Goal: Information Seeking & Learning: Learn about a topic

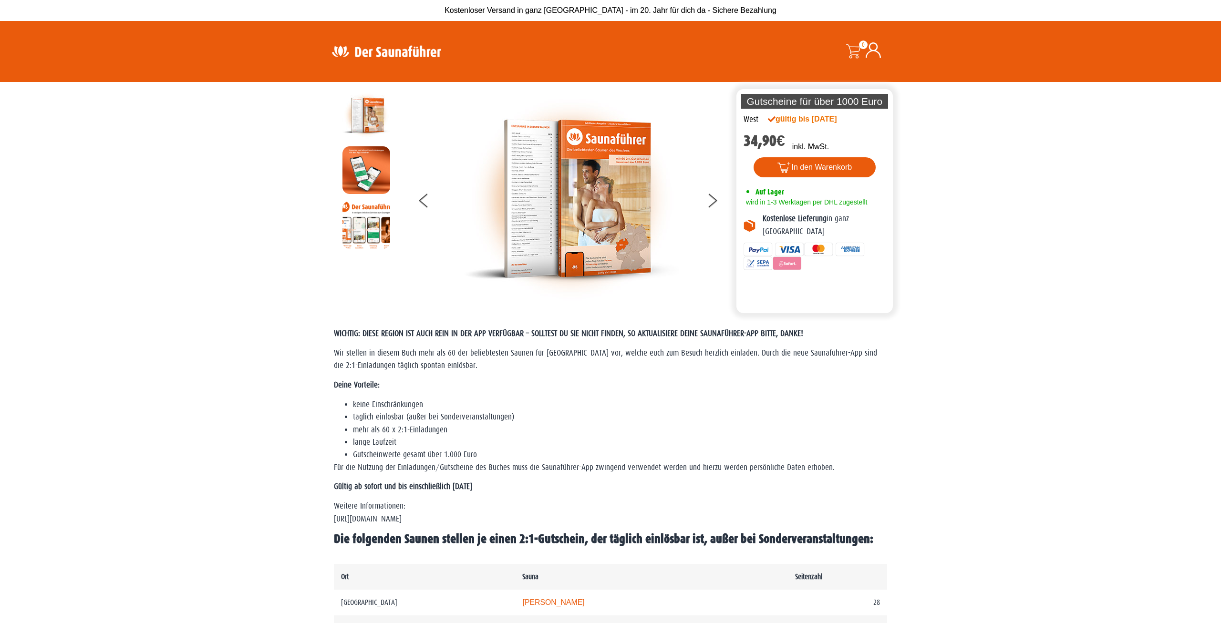
click at [395, 50] on img at bounding box center [386, 51] width 124 height 19
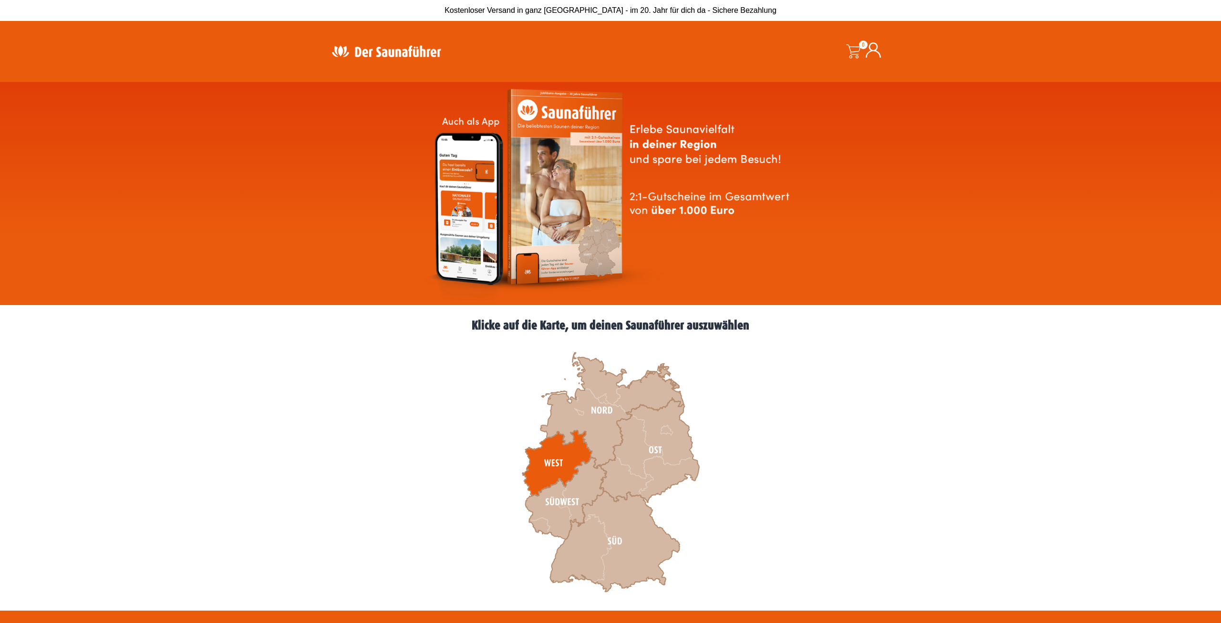
click at [560, 456] on icon at bounding box center [557, 464] width 70 height 66
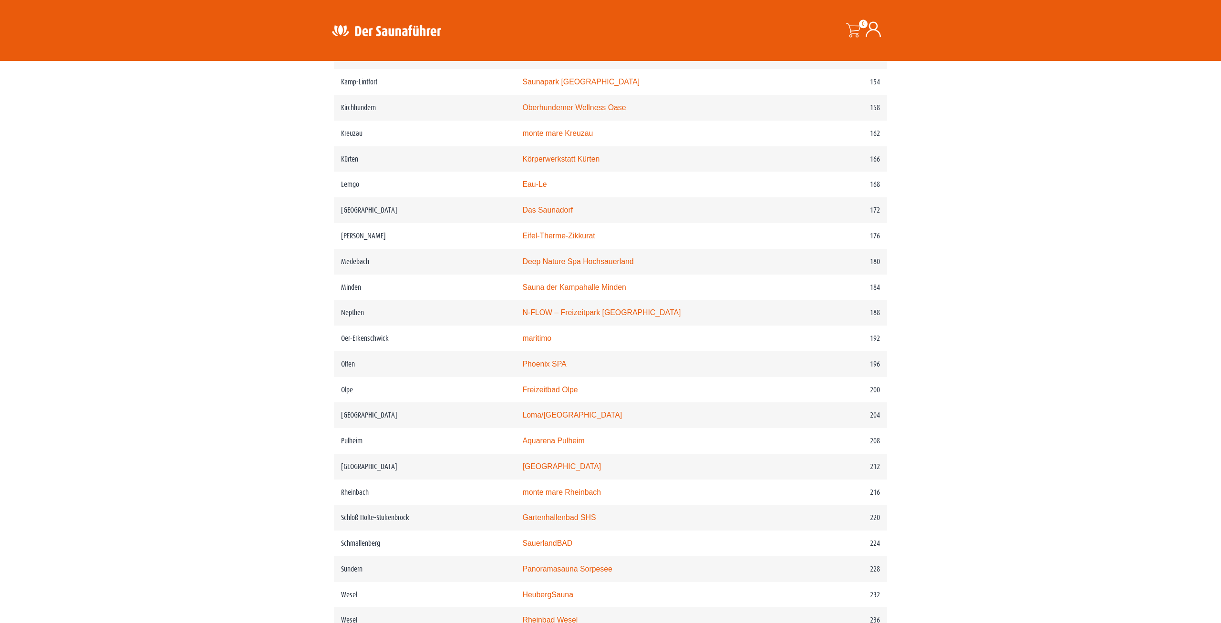
scroll to position [1362, 0]
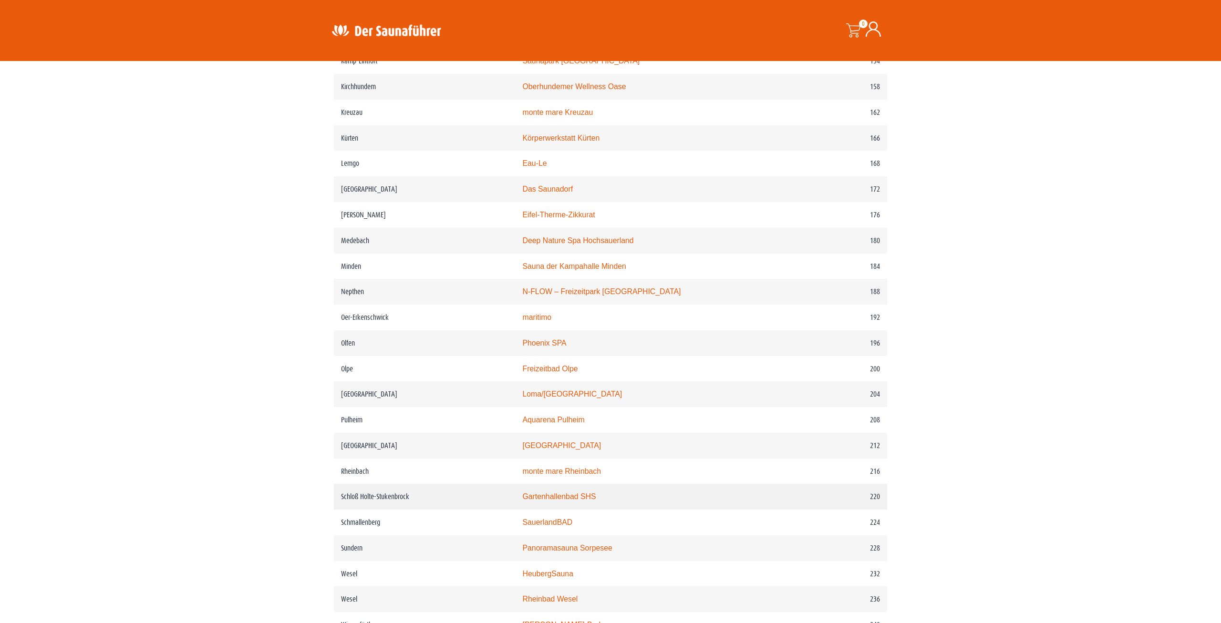
click at [555, 501] on link "Gartenhallenbad SHS" at bounding box center [558, 497] width 73 height 8
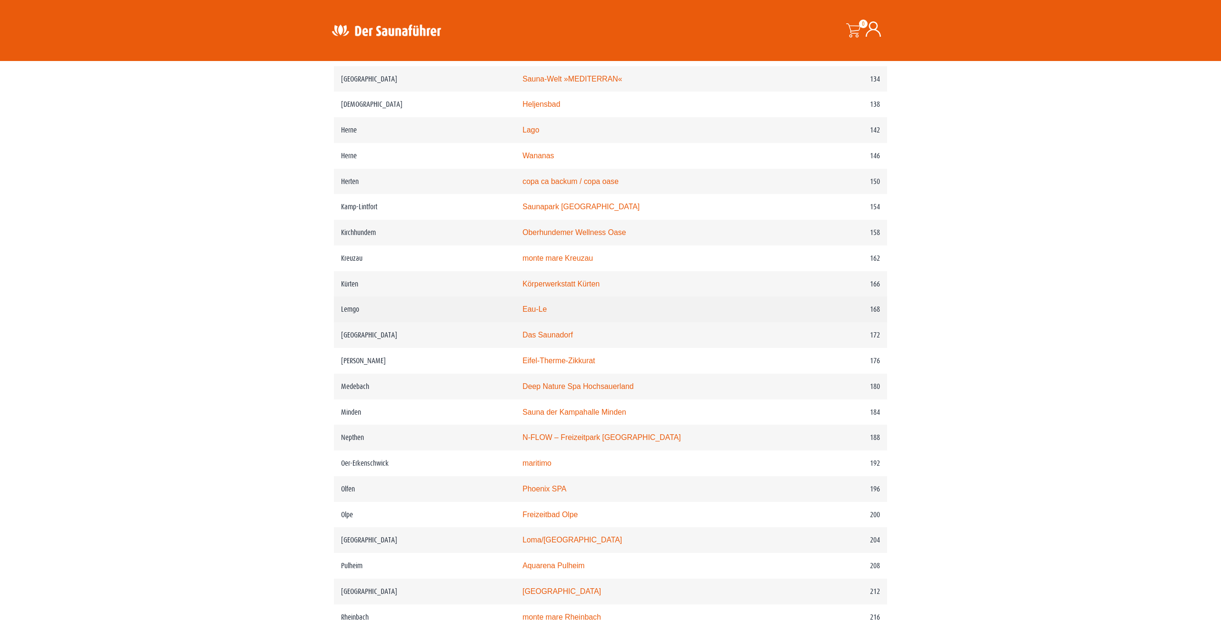
scroll to position [1167, 0]
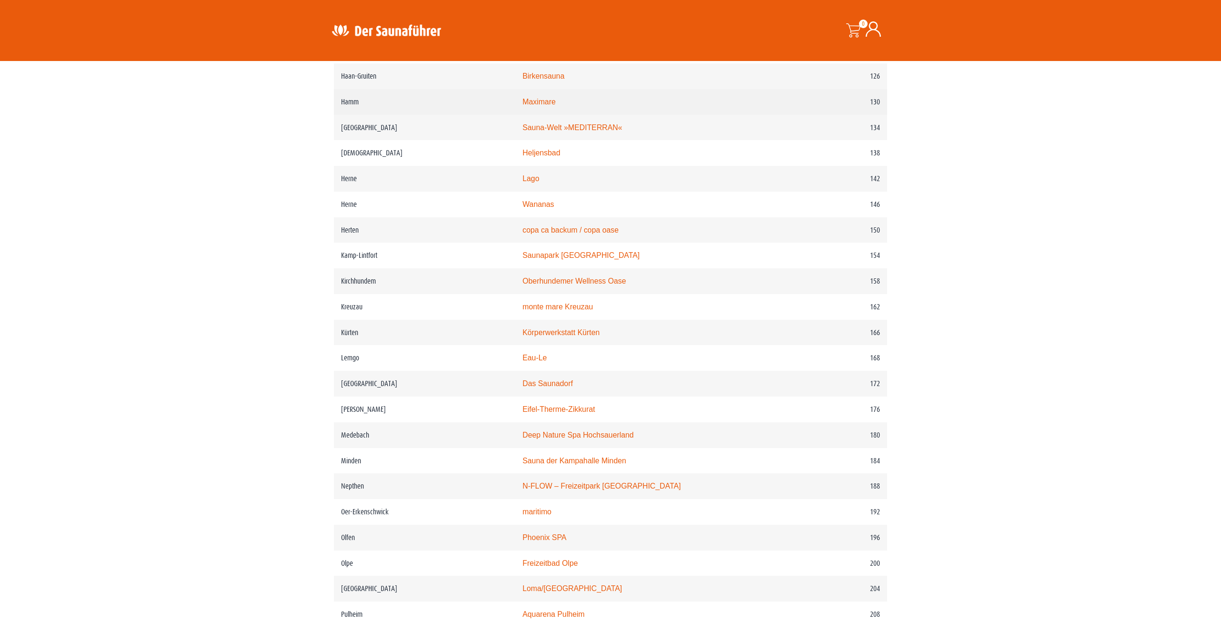
click at [536, 106] on link "Maximare" at bounding box center [538, 102] width 33 height 8
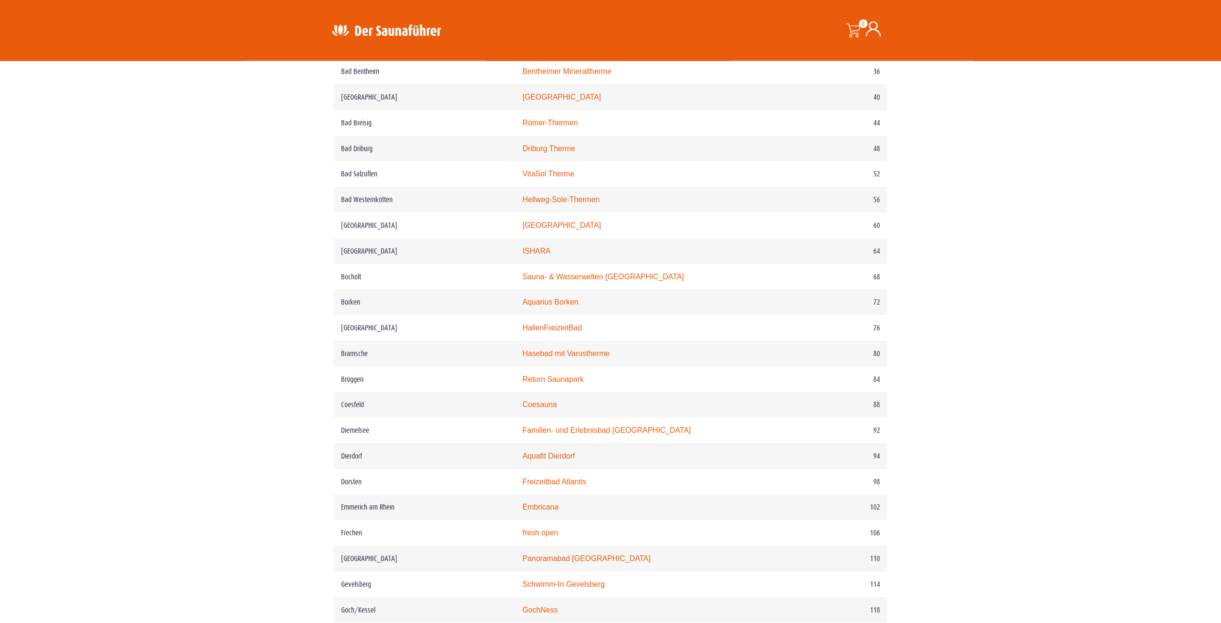
scroll to position [486, 0]
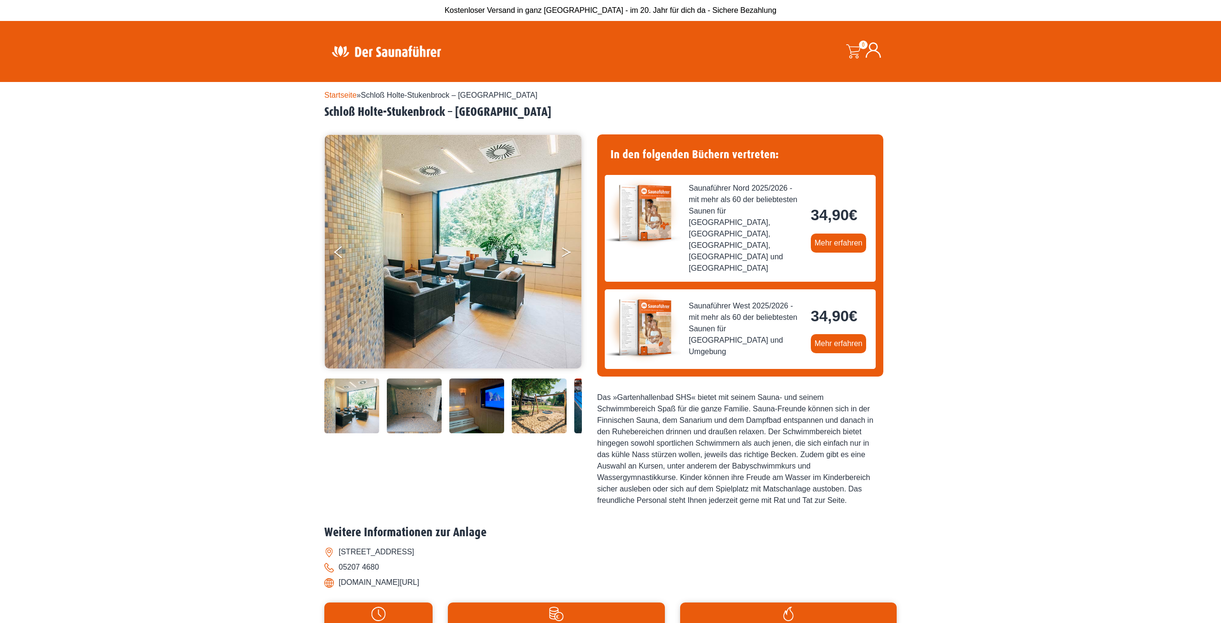
click at [561, 258] on button "Next" at bounding box center [573, 254] width 24 height 24
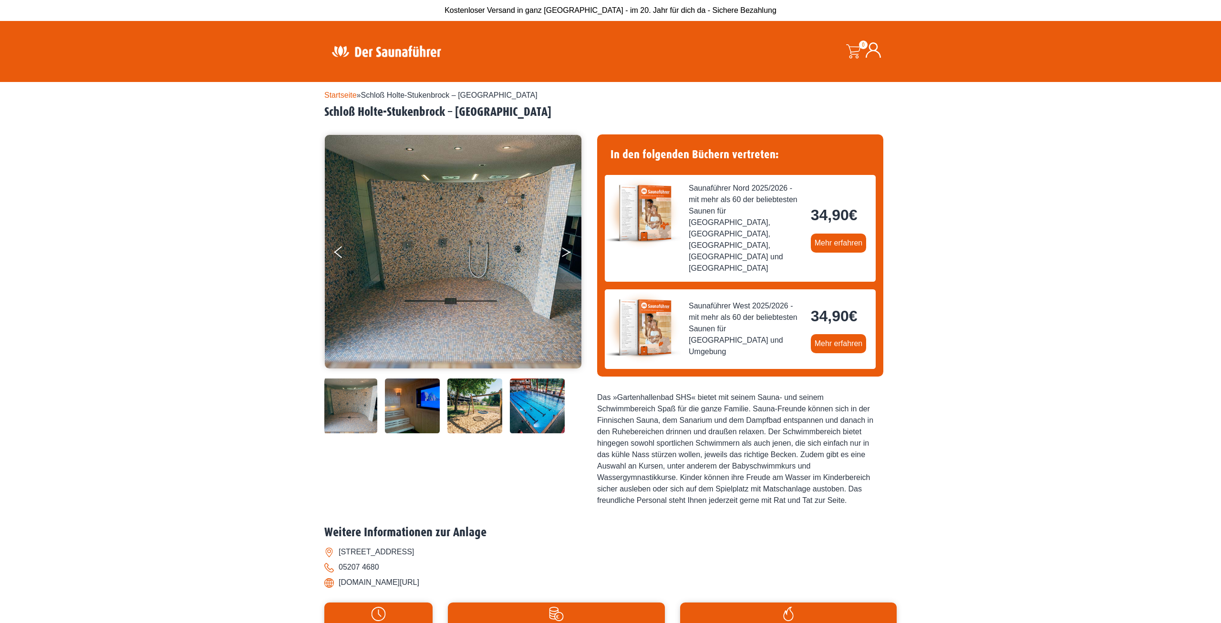
click at [561, 258] on button "Next" at bounding box center [573, 254] width 24 height 24
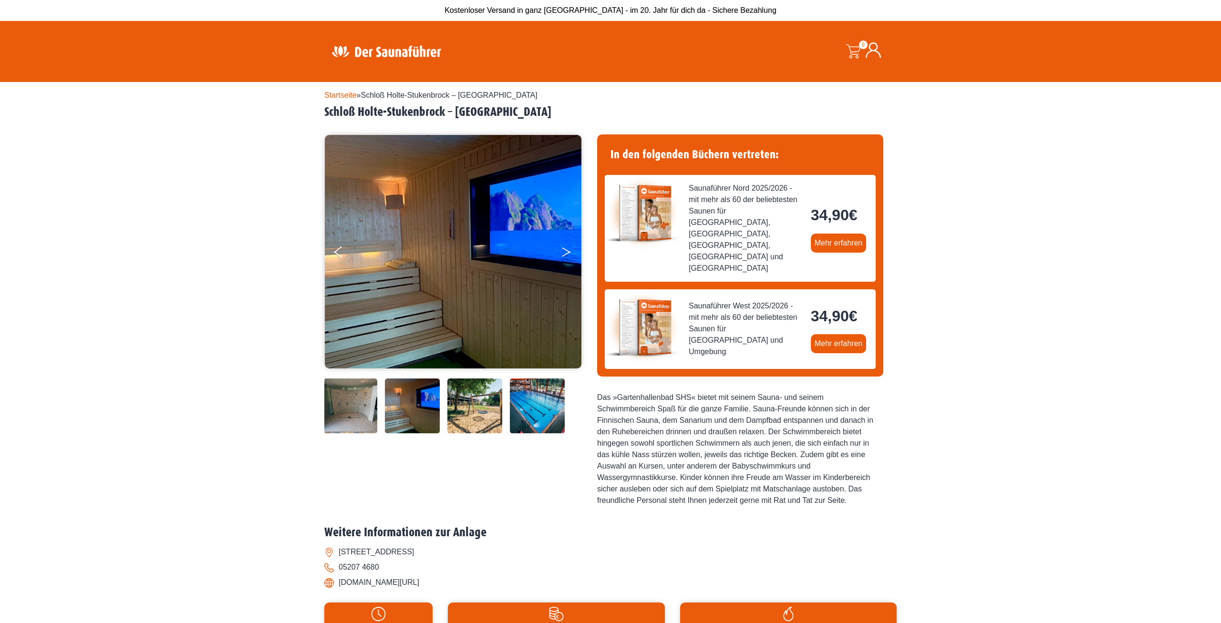
click at [561, 258] on button "Next" at bounding box center [573, 254] width 24 height 24
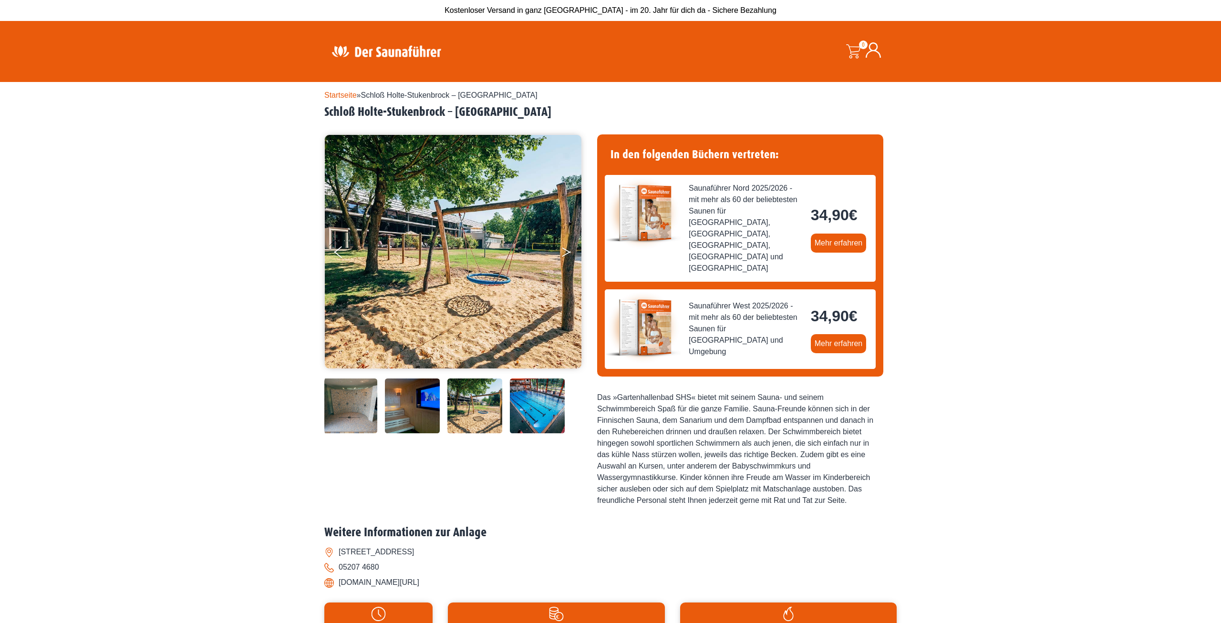
click at [561, 258] on button "Next" at bounding box center [573, 254] width 24 height 24
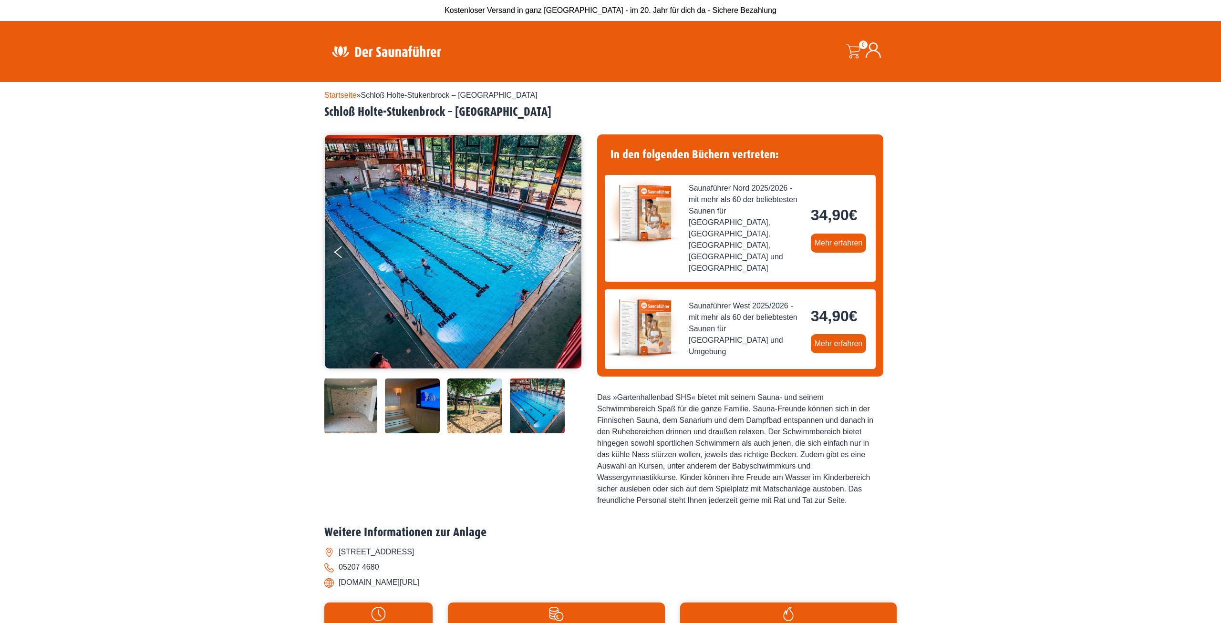
click at [561, 258] on button "Next" at bounding box center [573, 254] width 24 height 24
click at [566, 254] on icon "Next" at bounding box center [566, 254] width 9 height 6
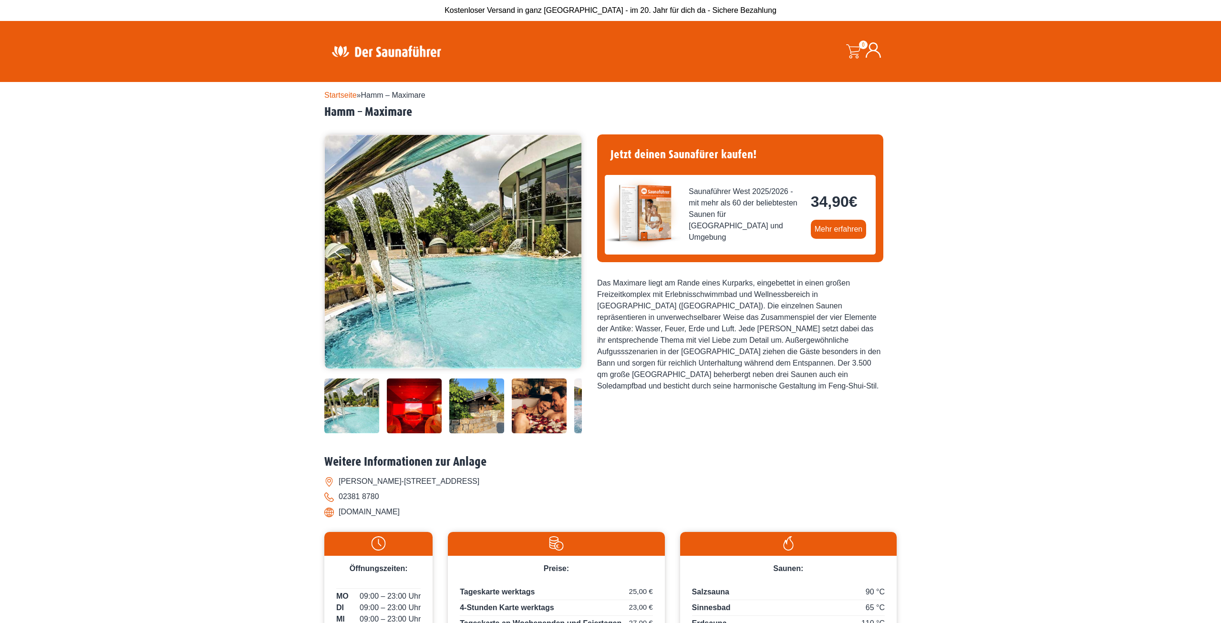
click at [566, 248] on button "Next" at bounding box center [573, 254] width 24 height 24
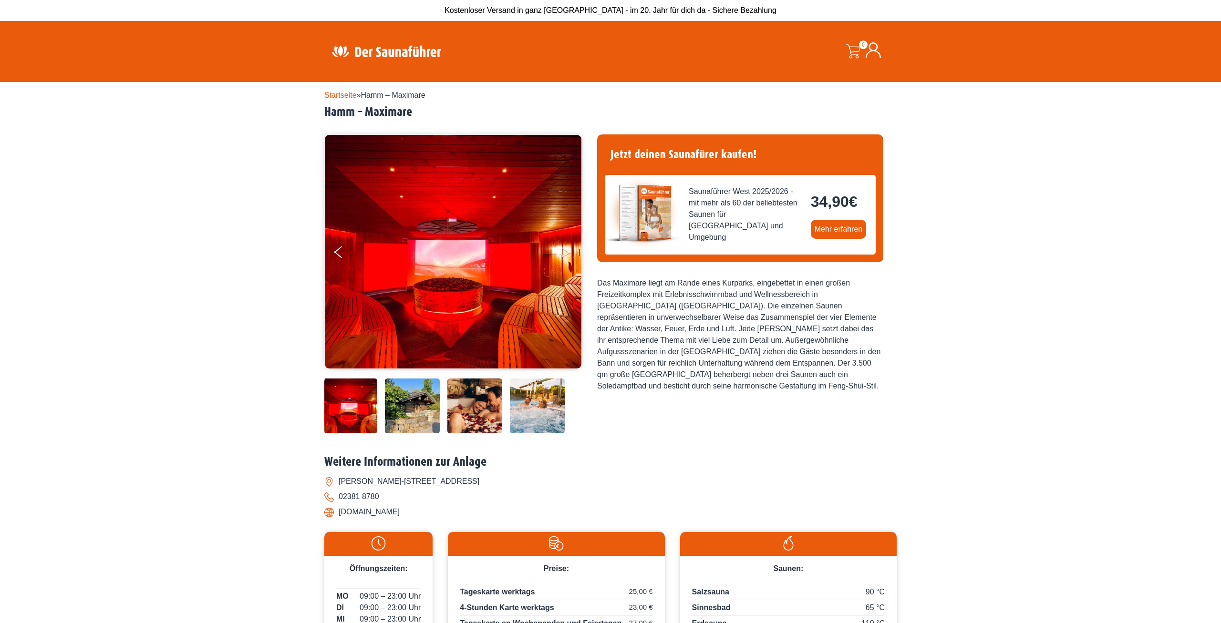
click at [565, 248] on button "Next" at bounding box center [573, 254] width 24 height 24
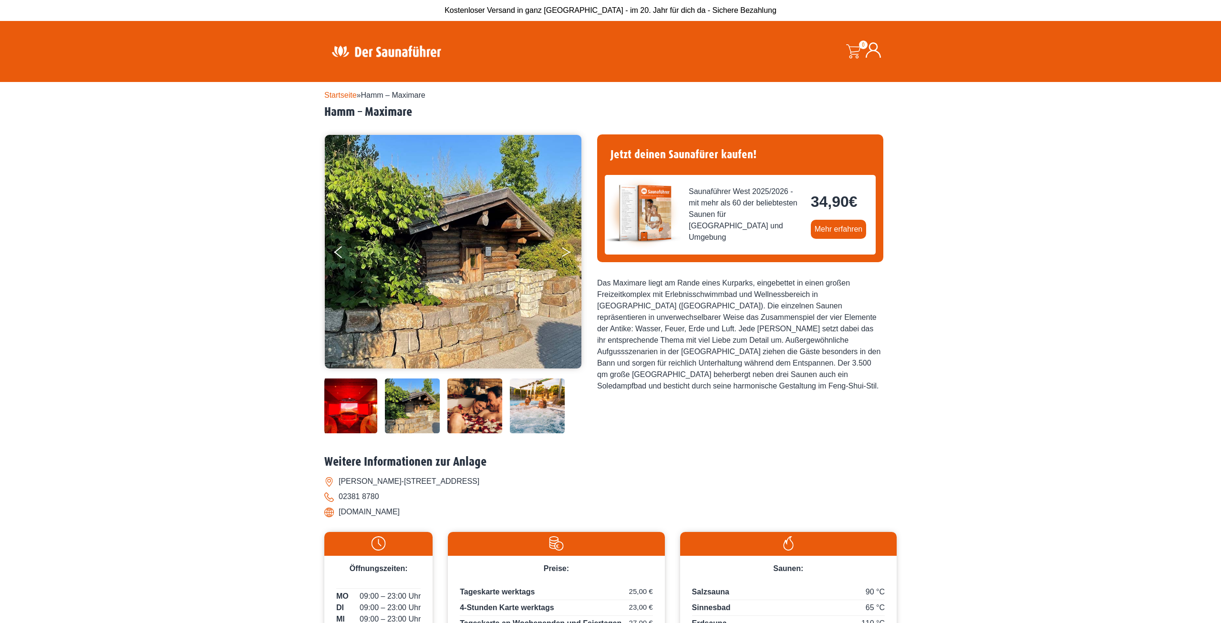
click at [565, 248] on button "Next" at bounding box center [573, 254] width 24 height 24
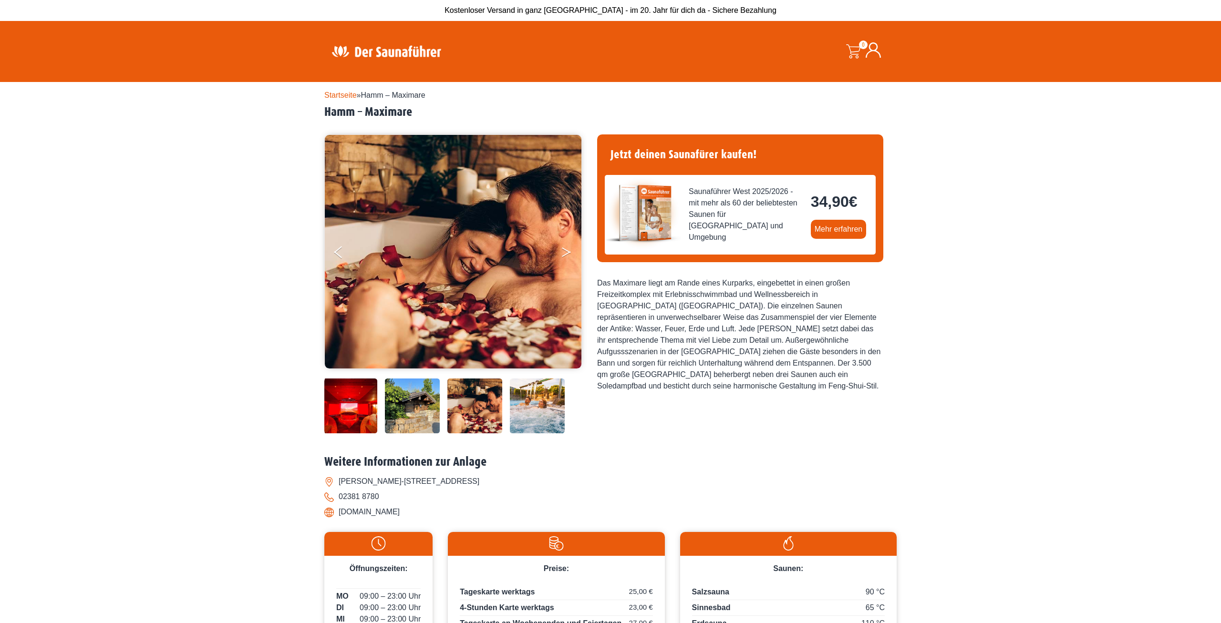
click at [565, 248] on button "Next" at bounding box center [573, 254] width 24 height 24
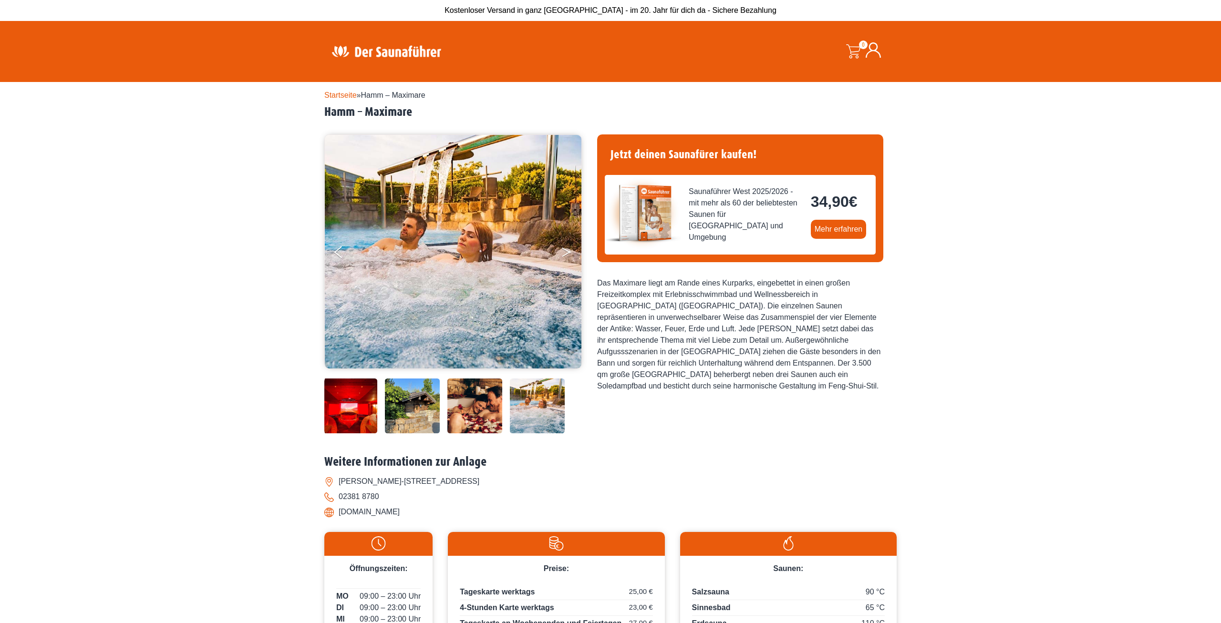
click at [565, 248] on button "Next" at bounding box center [573, 254] width 24 height 24
